Goal: Transaction & Acquisition: Purchase product/service

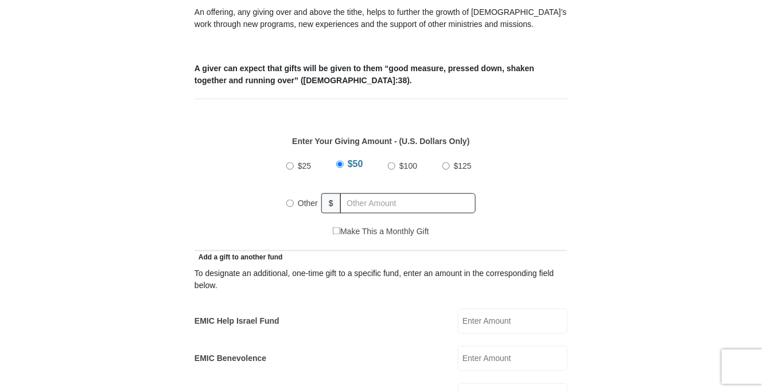
scroll to position [459, 0]
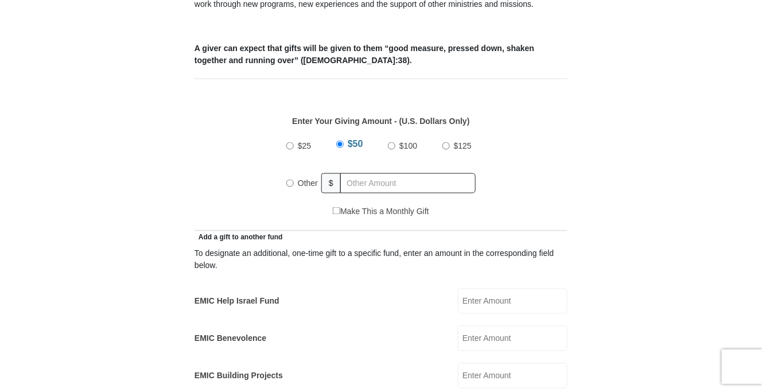
click at [391, 142] on input "$100" at bounding box center [391, 145] width 7 height 7
radio input "true"
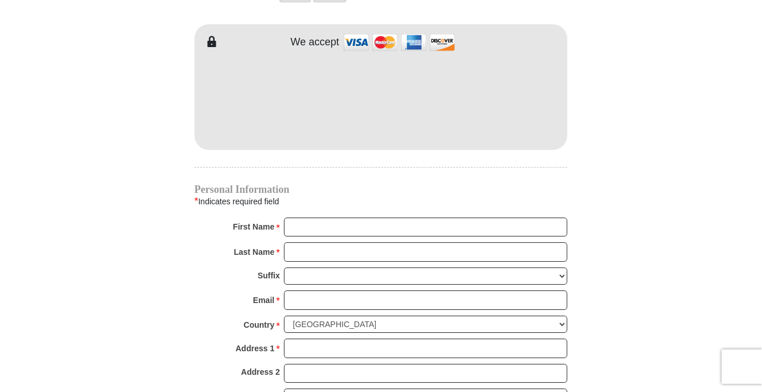
scroll to position [1033, 0]
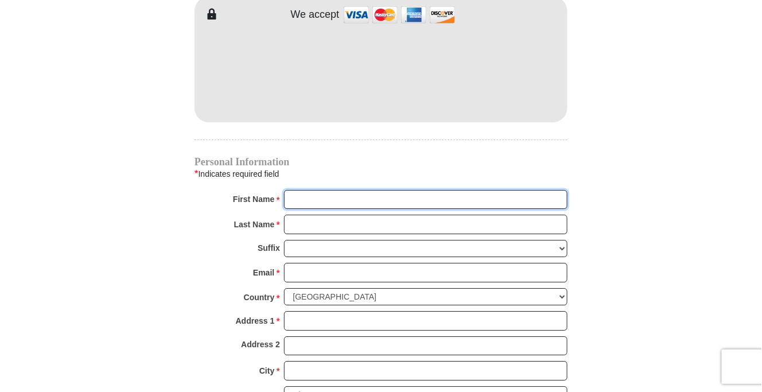
click at [345, 190] on input "First Name *" at bounding box center [425, 200] width 283 height 20
type input "[PERSON_NAME]"
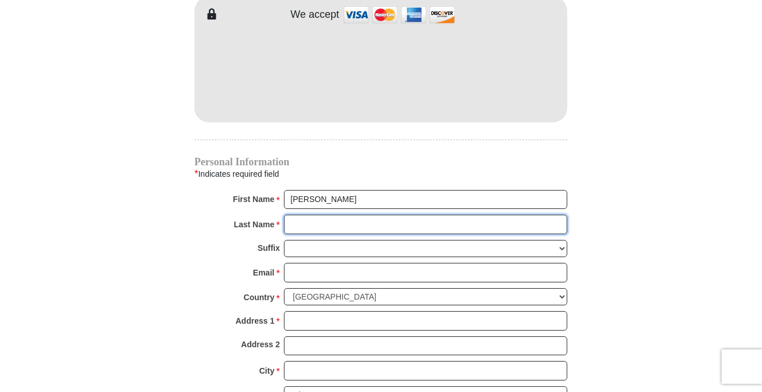
click at [357, 215] on input "Last Name *" at bounding box center [425, 225] width 283 height 20
type input "[PERSON_NAME]"
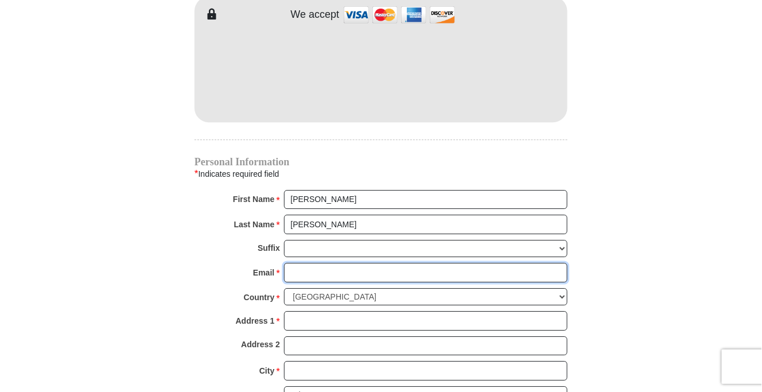
click at [359, 263] on input "Email *" at bounding box center [425, 273] width 283 height 20
type input "[EMAIL_ADDRESS][DOMAIN_NAME]"
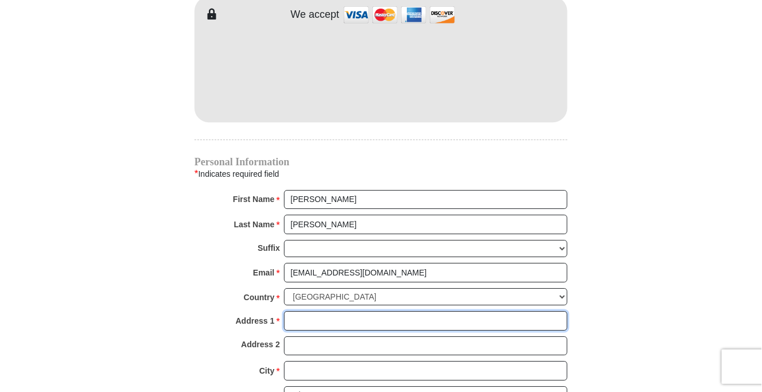
type input "[STREET_ADDRESS][PERSON_NAME]"
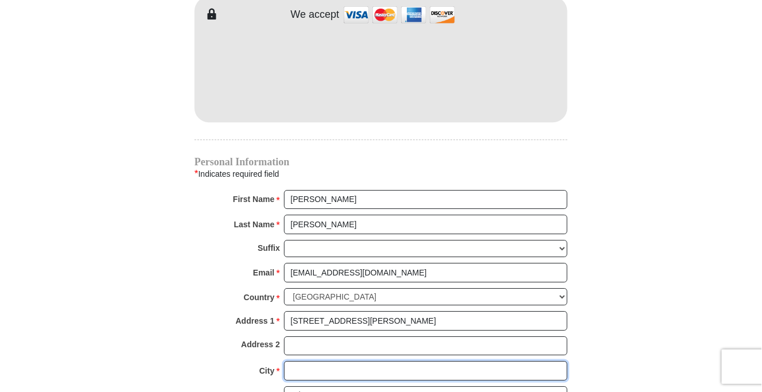
type input "[GEOGRAPHIC_DATA]"
select select "[GEOGRAPHIC_DATA]"
type input "76180"
type input "4695257918"
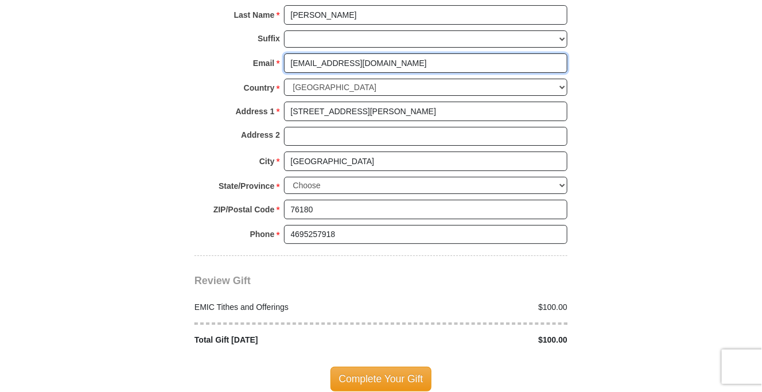
scroll to position [1262, 0]
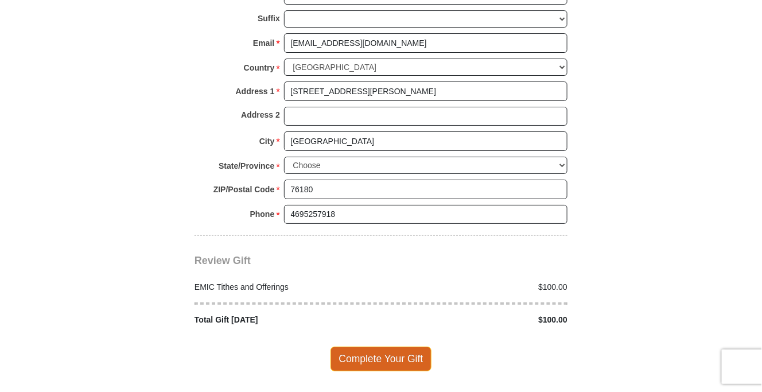
click at [375, 347] on span "Complete Your Gift" at bounding box center [382, 359] width 102 height 24
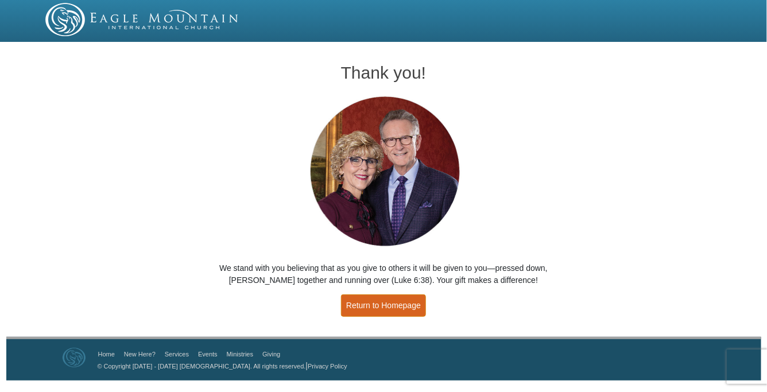
click at [389, 304] on link "Return to Homepage" at bounding box center [383, 305] width 85 height 22
